Goal: Find specific page/section: Find specific page/section

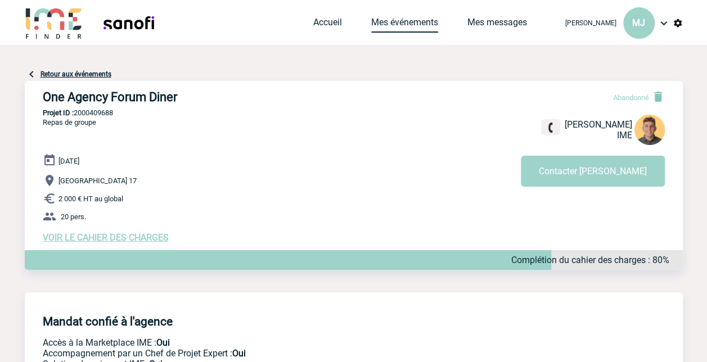
click at [415, 27] on link "Mes événements" at bounding box center [404, 25] width 67 height 16
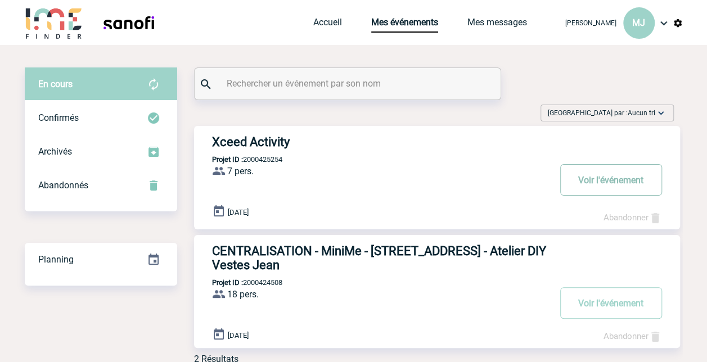
click at [608, 184] on button "Voir l'événement" at bounding box center [611, 180] width 102 height 32
